Goal: Use online tool/utility

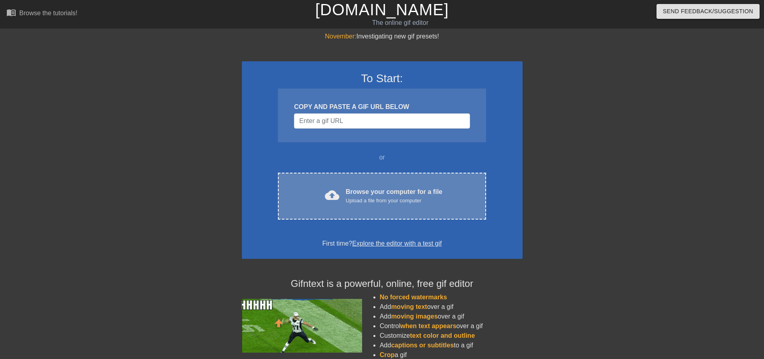
click at [364, 198] on div "Upload a file from your computer" at bounding box center [394, 201] width 97 height 8
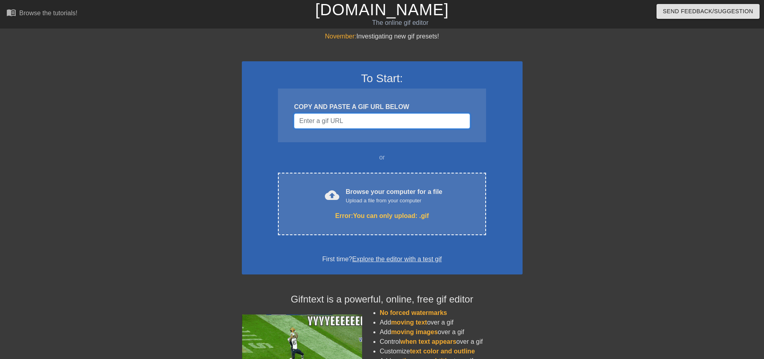
paste input "[URL][DOMAIN_NAME][DOMAIN_NAME]"
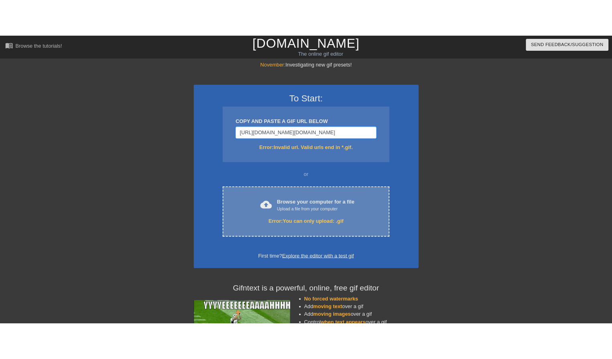
scroll to position [0, 310]
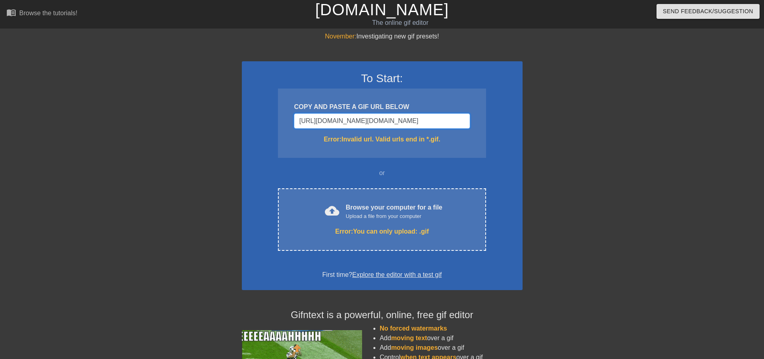
type input "[URL][DOMAIN_NAME][DOMAIN_NAME]"
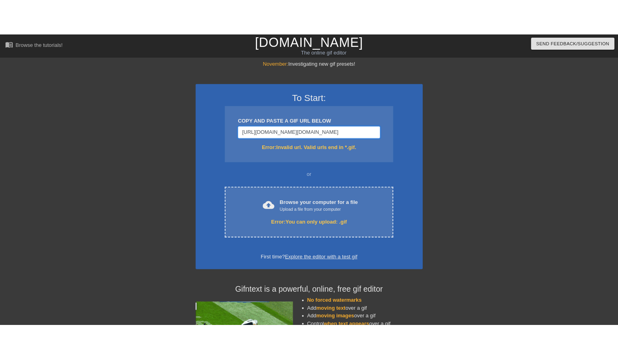
scroll to position [0, 0]
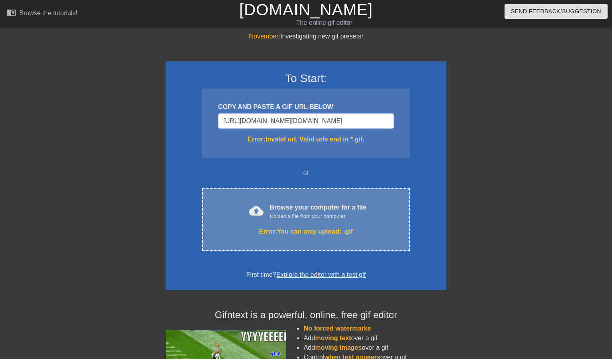
click at [287, 214] on div "Upload a file from your computer" at bounding box center [318, 216] width 97 height 8
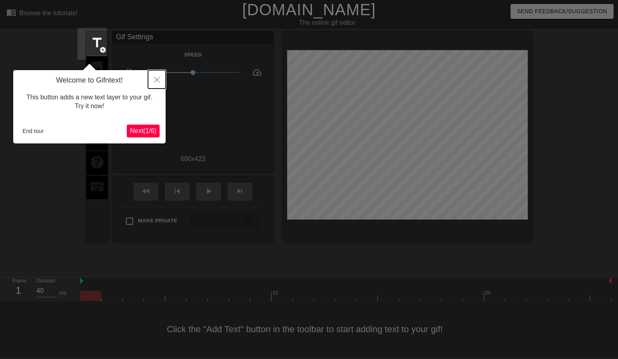
click at [158, 80] on icon "Close" at bounding box center [157, 80] width 6 height 6
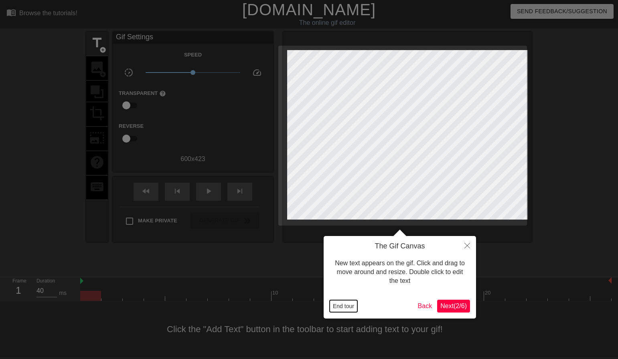
click at [342, 307] on button "End tour" at bounding box center [344, 306] width 28 height 12
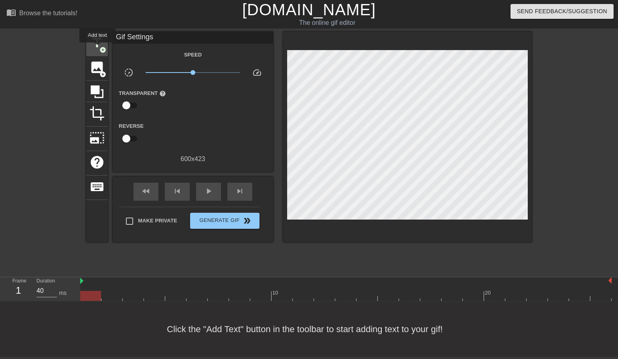
click at [99, 48] on span "add_circle" at bounding box center [102, 50] width 7 height 7
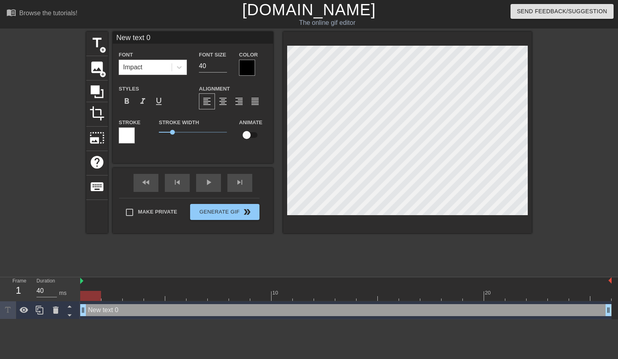
scroll to position [1, 2]
type input "R"
type textarea "R"
type input "Ri"
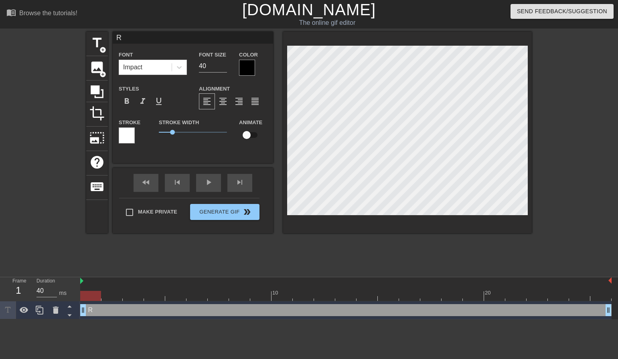
type textarea "Ri"
type input "Rii"
type textarea "Rii"
type input "Riip"
type textarea "Riip"
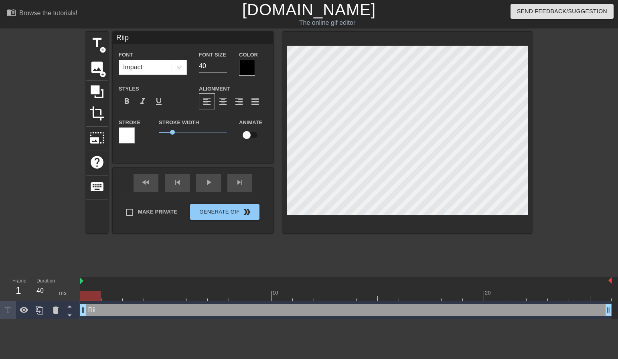
type input "Riips"
type textarea "Riips"
click at [90, 42] on span "title" at bounding box center [96, 42] width 15 height 15
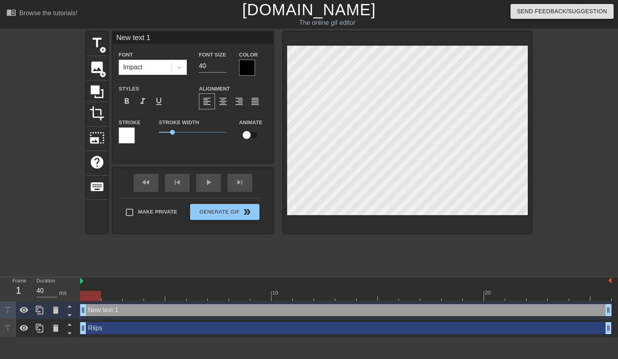
scroll to position [1, 1]
type input "L"
type textarea "L"
type input "Ly"
type textarea "Ly"
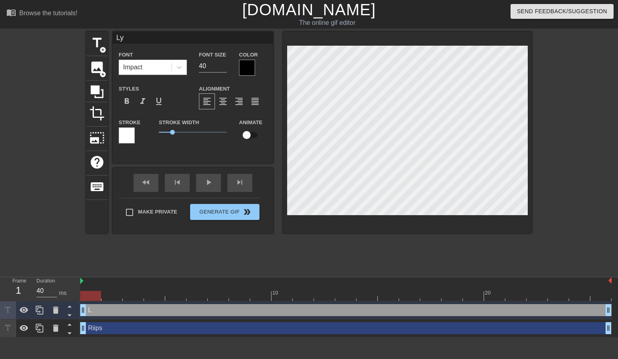
type input "Lyr"
type textarea "Lyr"
type input "Lyri"
type textarea "Lyri"
type input "Lyric"
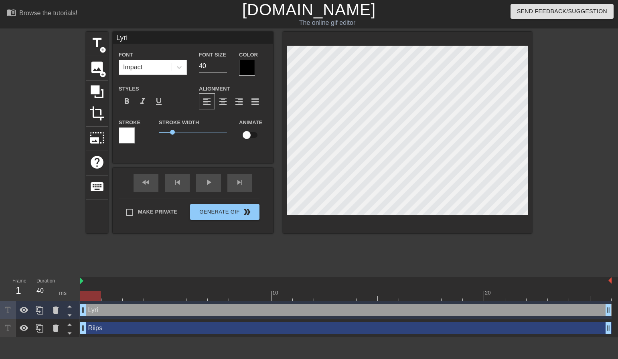
type textarea "Lyric"
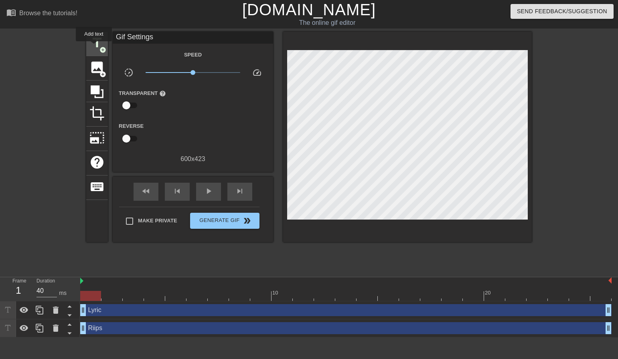
click at [94, 47] on span "title" at bounding box center [96, 42] width 15 height 15
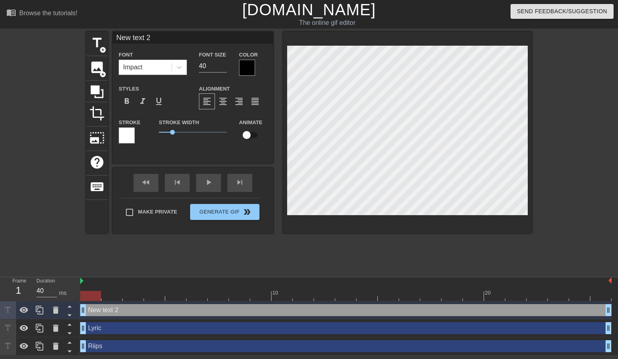
scroll to position [1, 2]
type input "R"
type textarea "R"
type input "Ri"
type textarea "Ri"
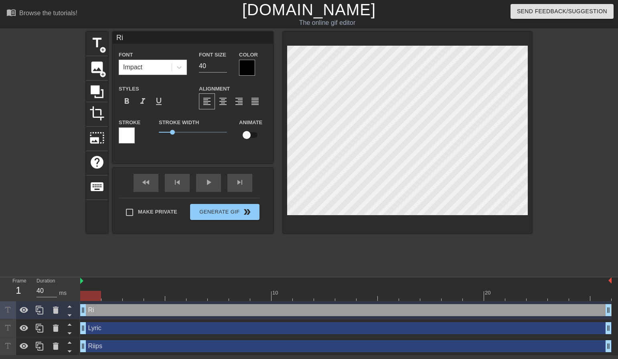
type input "Rin"
type textarea "Rin"
type input "Rino"
type textarea "Rino"
type input "Rinoa"
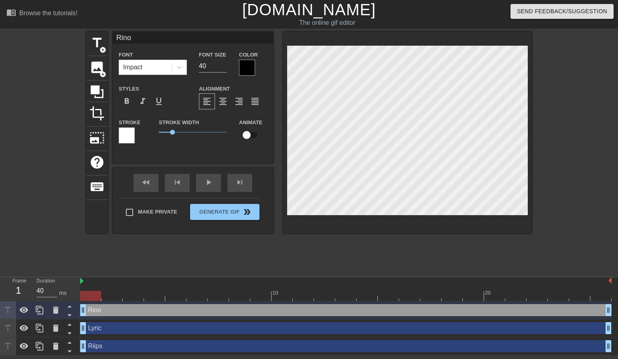
type textarea "Rinoa"
type input "Rinoa"
type textarea "Rinoa"
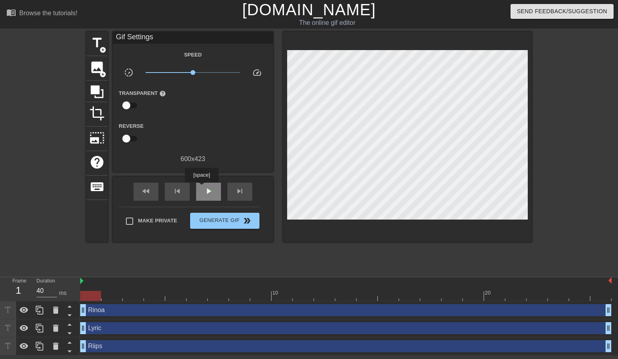
click at [201, 188] on div "play_arrow" at bounding box center [208, 192] width 25 height 18
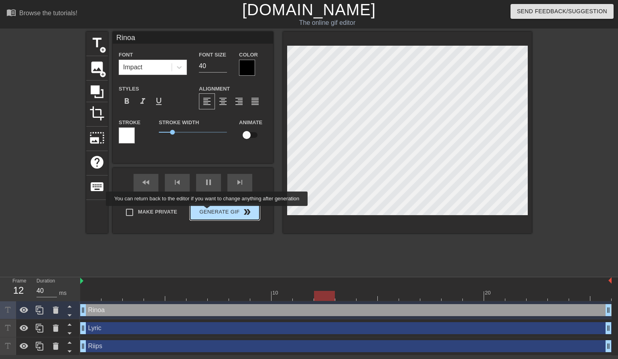
type input "50"
click at [208, 212] on button "Generate Gif double_arrow" at bounding box center [224, 212] width 69 height 16
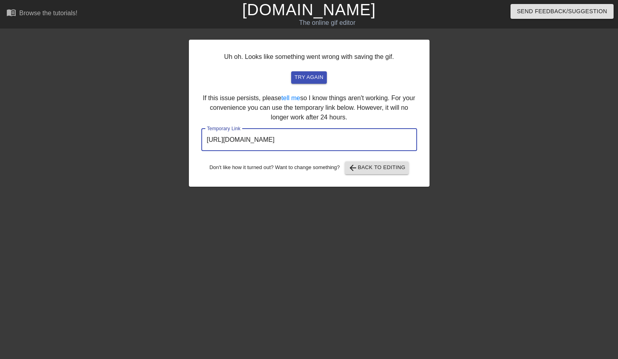
click at [300, 141] on input "[URL][DOMAIN_NAME]" at bounding box center [309, 140] width 216 height 22
click at [348, 245] on html "menu_book Browse the tutorials! [DOMAIN_NAME] The online gif editor Send Feedba…" at bounding box center [309, 138] width 618 height 276
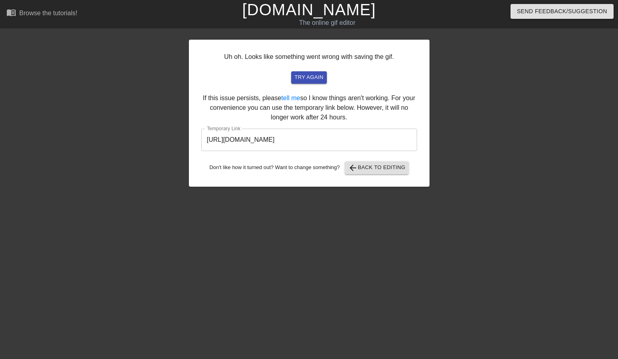
drag, startPoint x: 385, startPoint y: 220, endPoint x: 391, endPoint y: 232, distance: 14.0
click at [385, 223] on html "menu_book Browse the tutorials! [DOMAIN_NAME] The online gif editor Send Feedba…" at bounding box center [309, 138] width 618 height 276
click at [507, 271] on html "menu_book Browse the tutorials! [DOMAIN_NAME] The online gif editor Send Feedba…" at bounding box center [309, 138] width 618 height 276
click at [383, 276] on html "menu_book Browse the tutorials! [DOMAIN_NAME] The online gif editor Send Feedba…" at bounding box center [309, 138] width 618 height 276
click at [399, 276] on html "menu_book Browse the tutorials! [DOMAIN_NAME] The online gif editor Send Feedba…" at bounding box center [309, 138] width 618 height 276
